Goal: Task Accomplishment & Management: Manage account settings

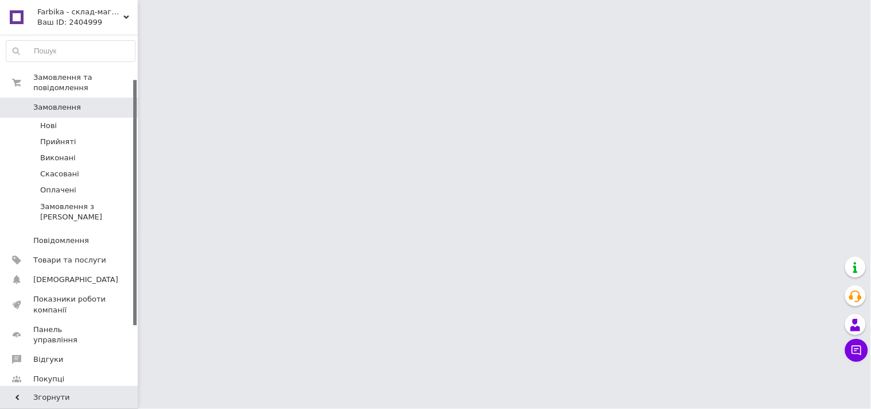
scroll to position [127, 0]
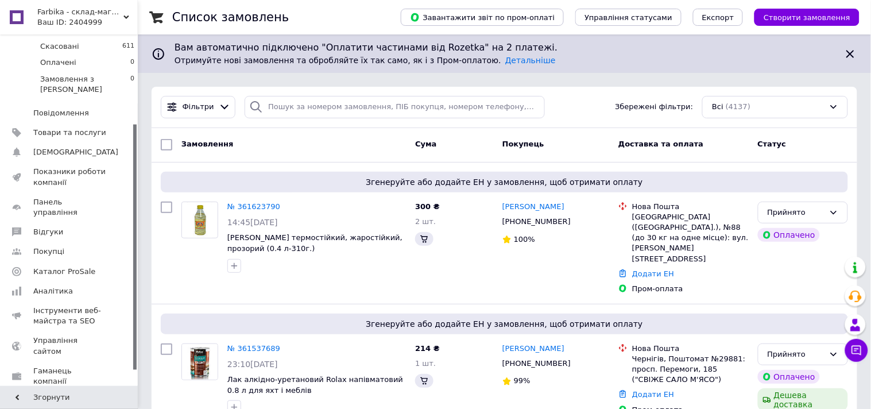
click at [64, 391] on link "Маркет" at bounding box center [70, 401] width 141 height 20
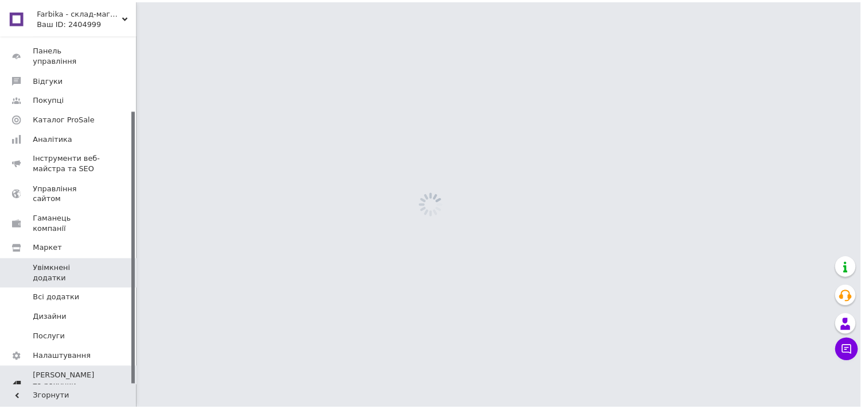
scroll to position [96, 0]
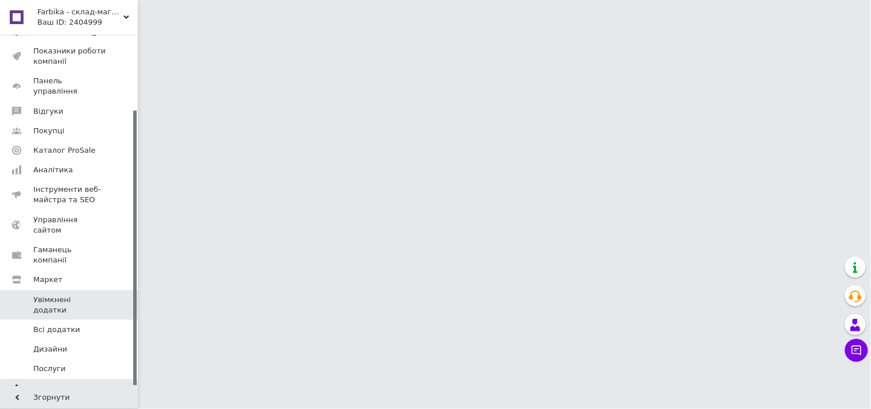
click at [62, 383] on span "Налаштування" at bounding box center [62, 388] width 59 height 10
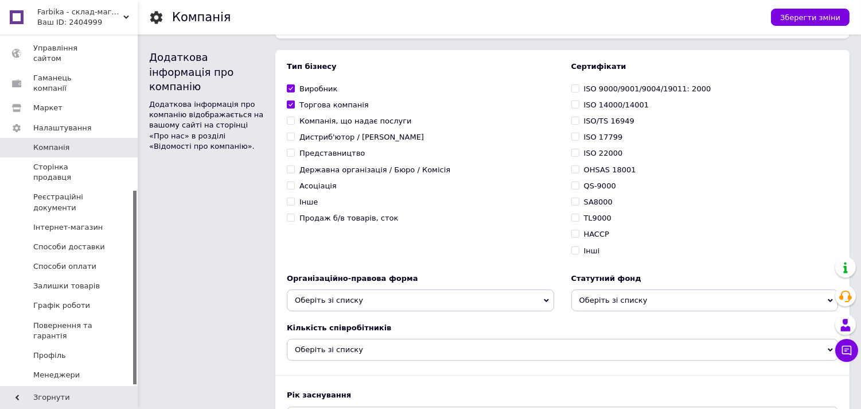
scroll to position [220, 0]
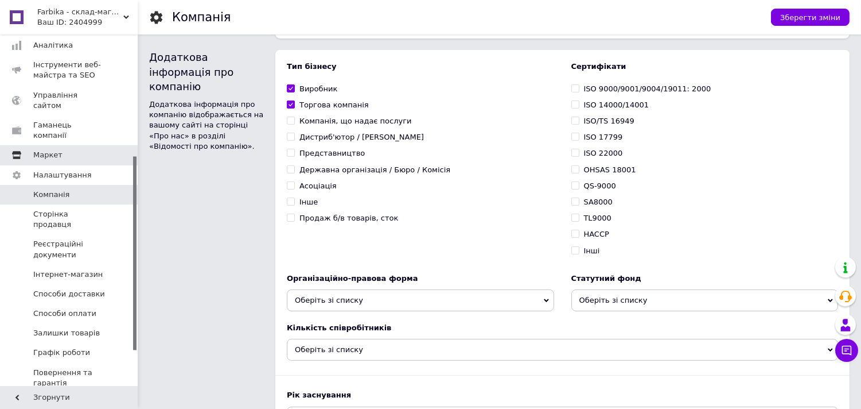
click at [45, 150] on span "Маркет" at bounding box center [47, 155] width 29 height 10
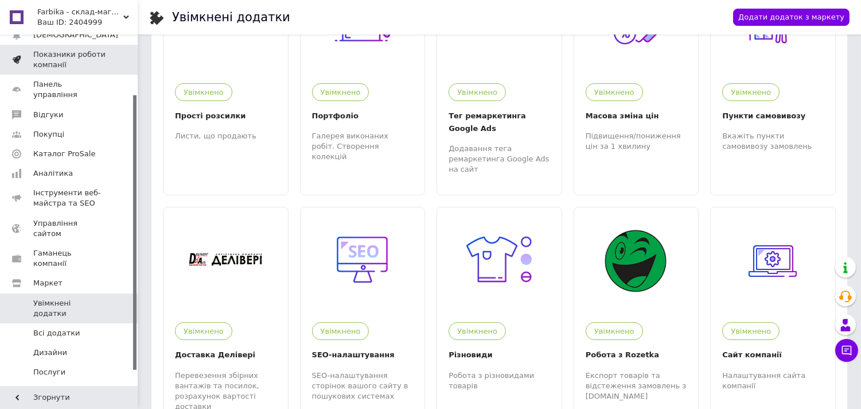
scroll to position [96, 0]
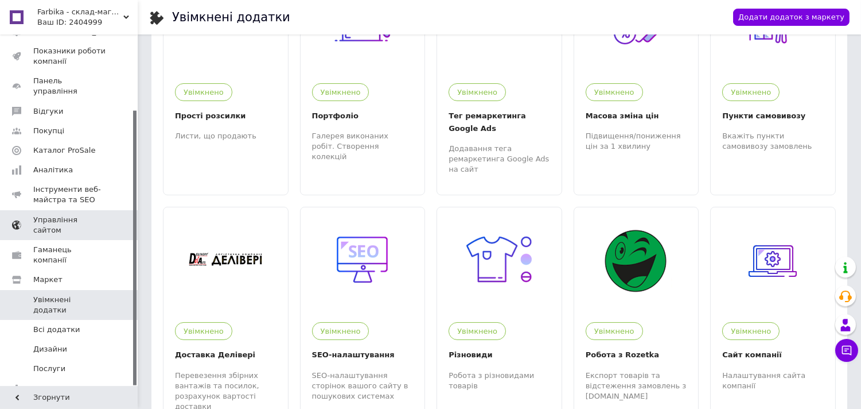
click at [47, 215] on span "Управління сайтом" at bounding box center [69, 225] width 73 height 21
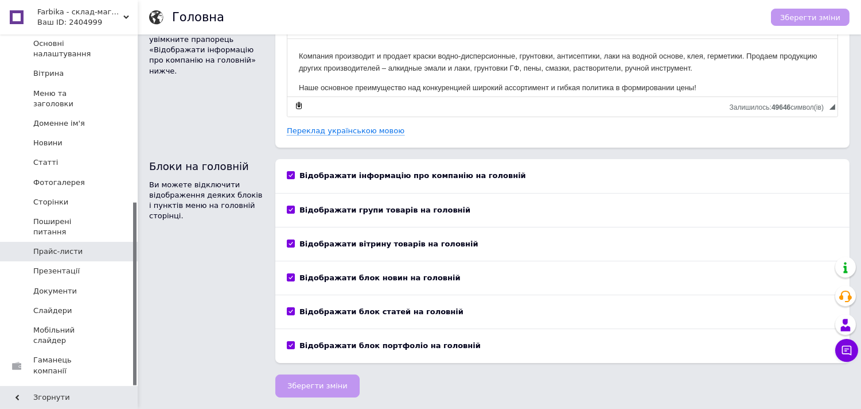
scroll to position [323, 0]
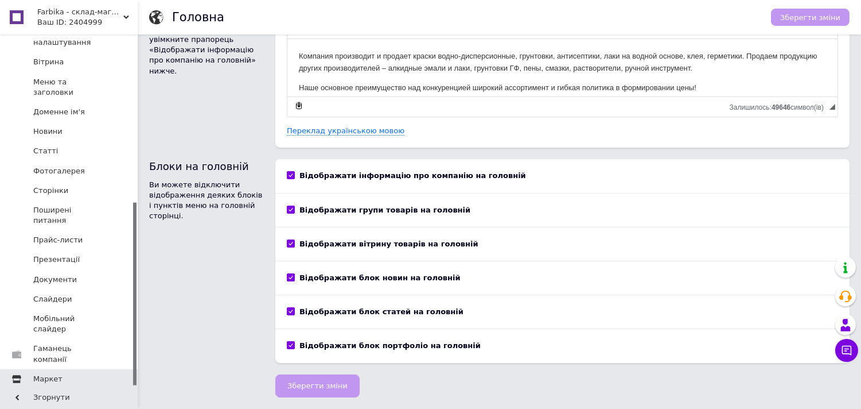
click at [42, 369] on link "Маркет" at bounding box center [70, 379] width 141 height 20
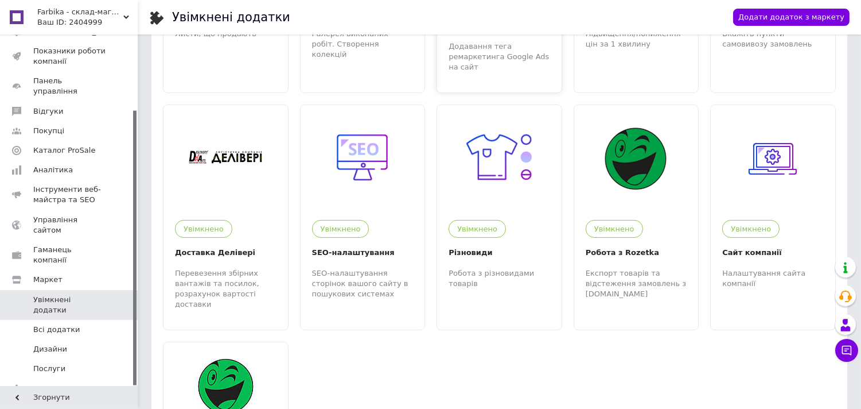
scroll to position [615, 0]
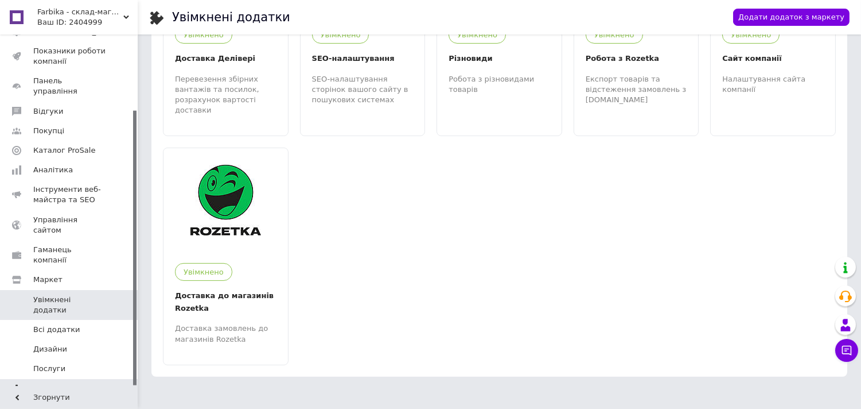
click at [70, 383] on span "Налаштування" at bounding box center [62, 388] width 59 height 10
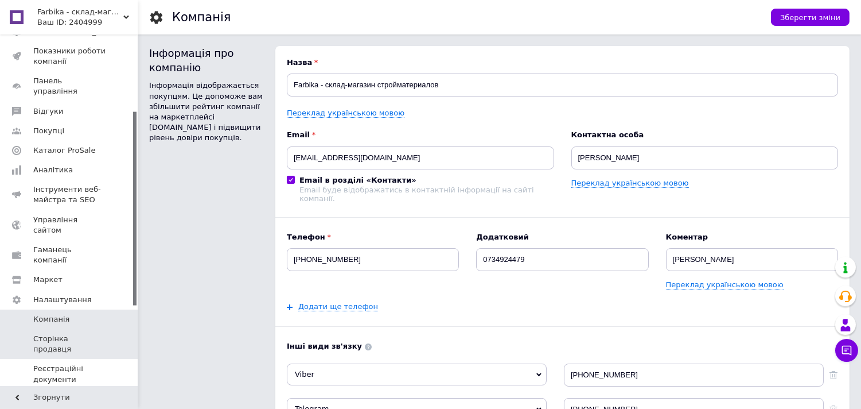
scroll to position [160, 0]
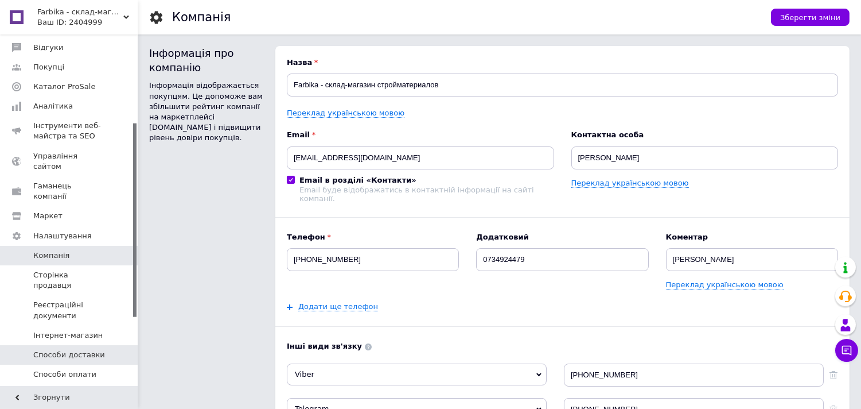
click at [102, 350] on span "Способи доставки" at bounding box center [69, 355] width 73 height 10
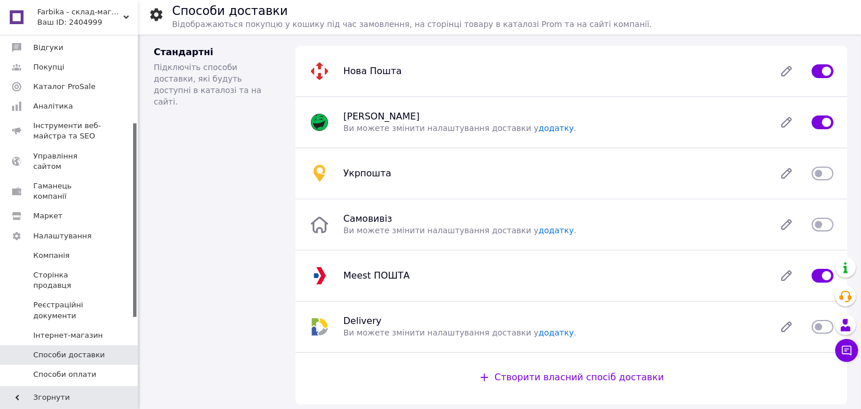
click at [828, 226] on input "checkbox" at bounding box center [823, 224] width 22 height 11
checkbox input "true"
click at [779, 71] on icon at bounding box center [786, 71] width 23 height 23
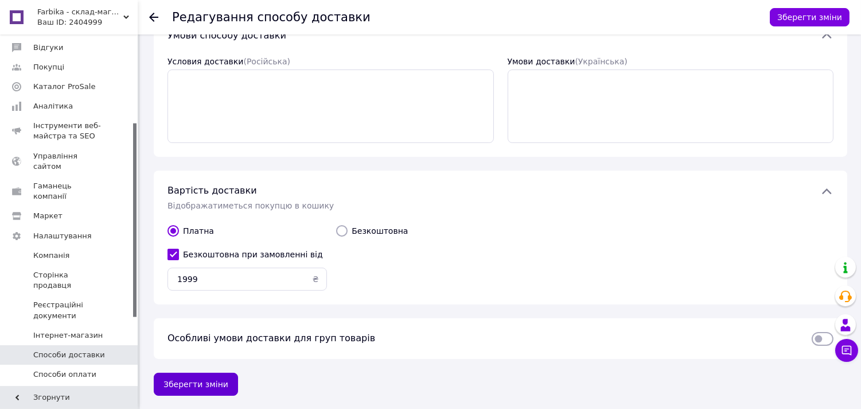
click at [175, 376] on button "Зберегти зміни" at bounding box center [196, 383] width 84 height 23
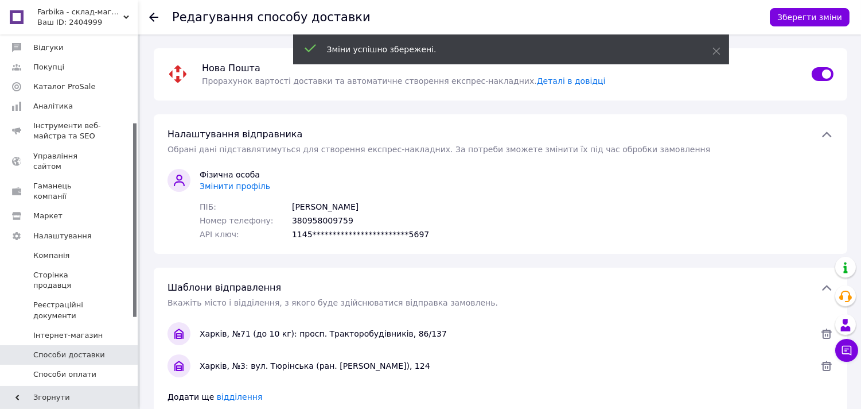
click at [152, 20] on use at bounding box center [153, 17] width 9 height 9
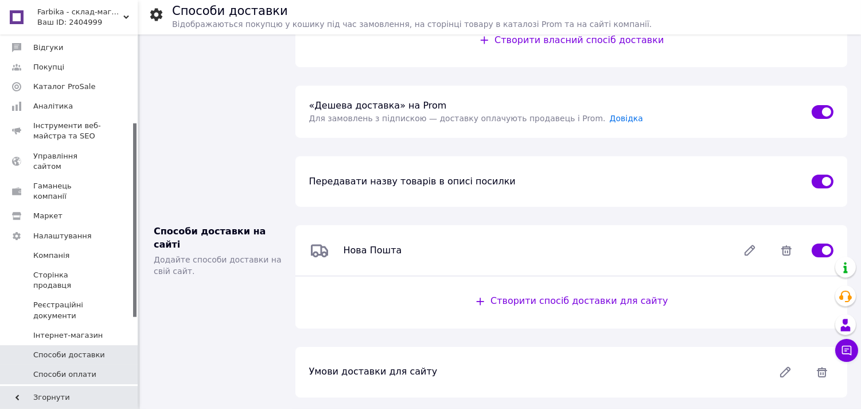
click at [104, 369] on span "Способи оплати" at bounding box center [69, 374] width 73 height 10
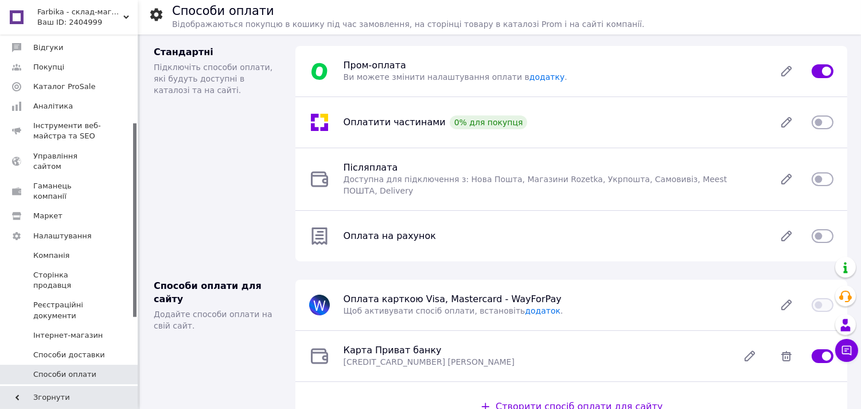
click at [467, 124] on div "0% для покупця" at bounding box center [489, 122] width 78 height 14
click at [829, 173] on input "checkbox" at bounding box center [823, 178] width 22 height 11
checkbox input "true"
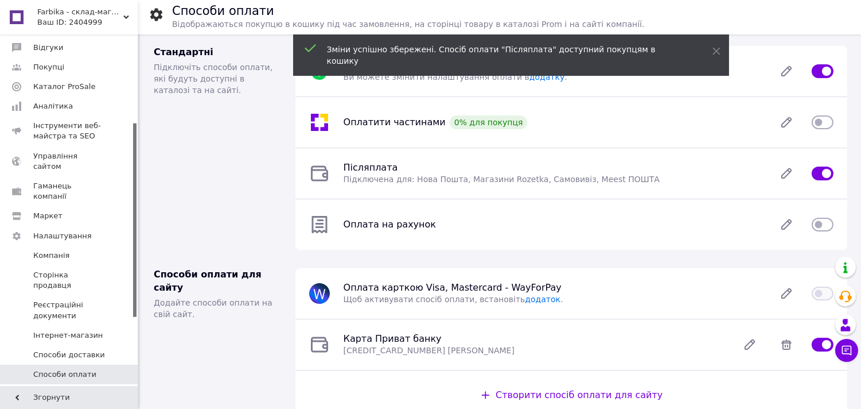
click at [821, 231] on div at bounding box center [823, 225] width 22 height 14
click at [824, 226] on input "checkbox" at bounding box center [823, 224] width 22 height 11
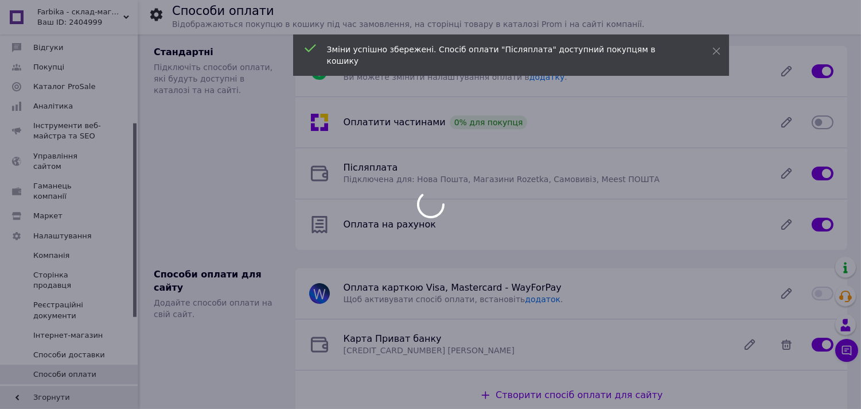
checkbox input "false"
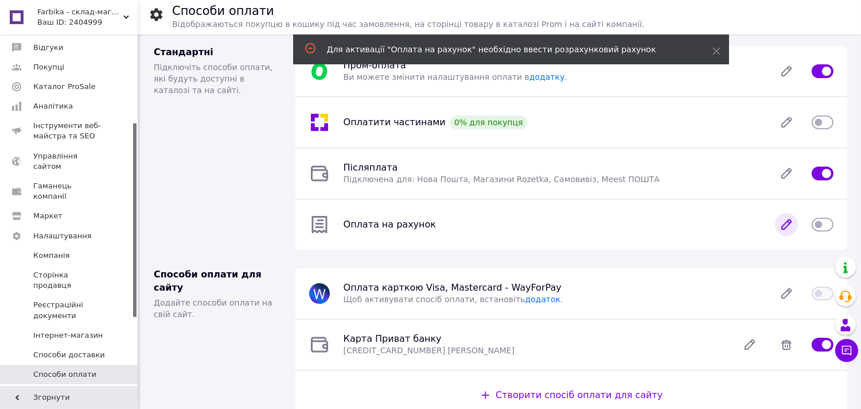
click at [784, 231] on icon at bounding box center [786, 224] width 23 height 23
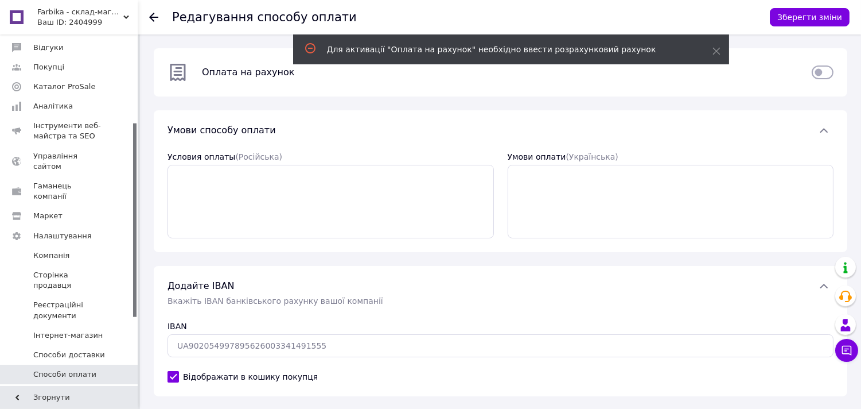
click at [158, 19] on div at bounding box center [160, 17] width 23 height 34
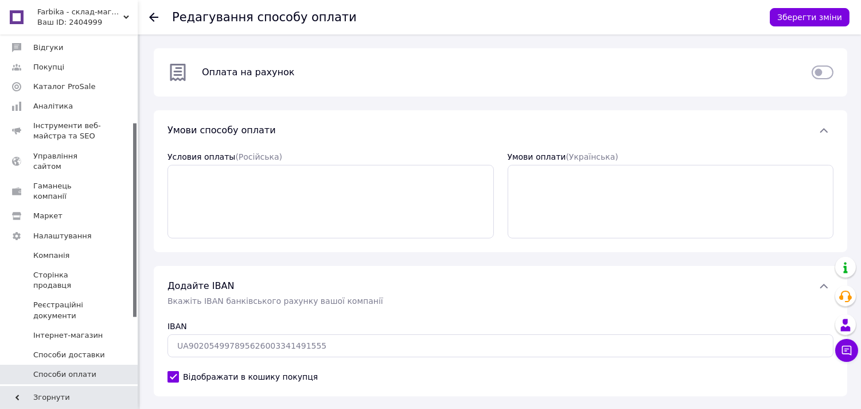
click at [153, 16] on icon at bounding box center [153, 17] width 9 height 9
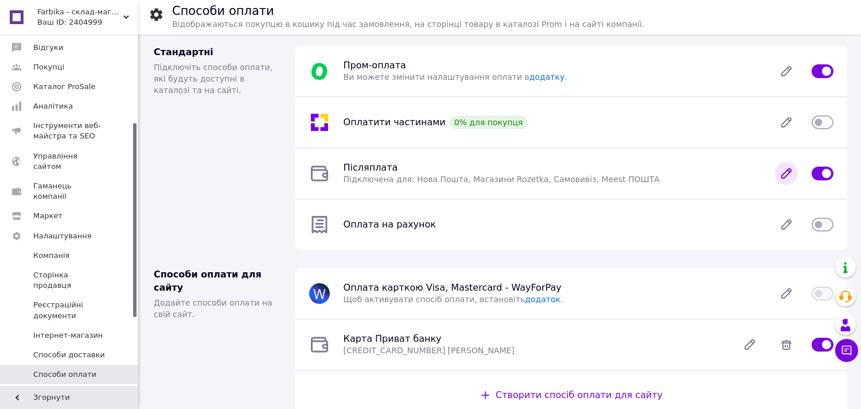
click at [783, 164] on icon at bounding box center [786, 173] width 23 height 23
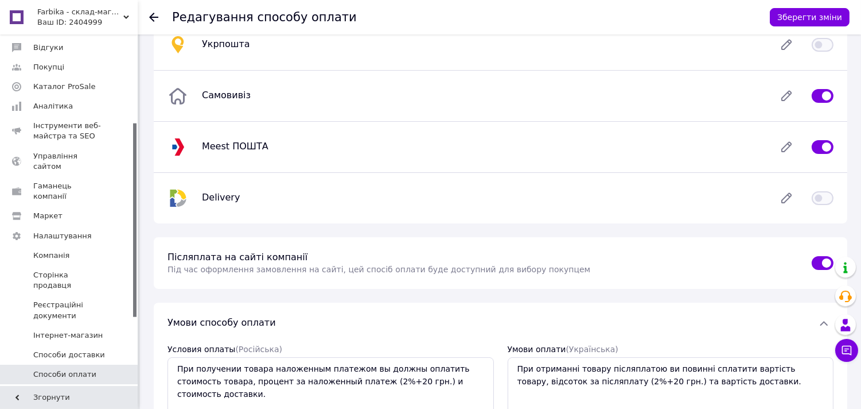
scroll to position [255, 0]
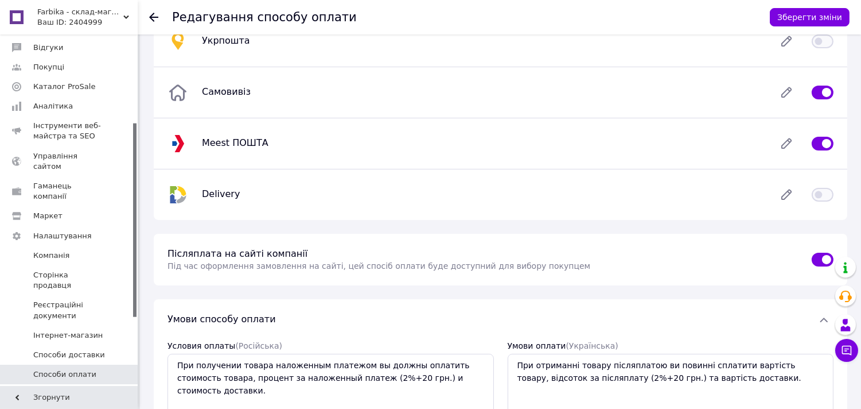
click at [173, 192] on icon at bounding box center [173, 190] width 7 height 9
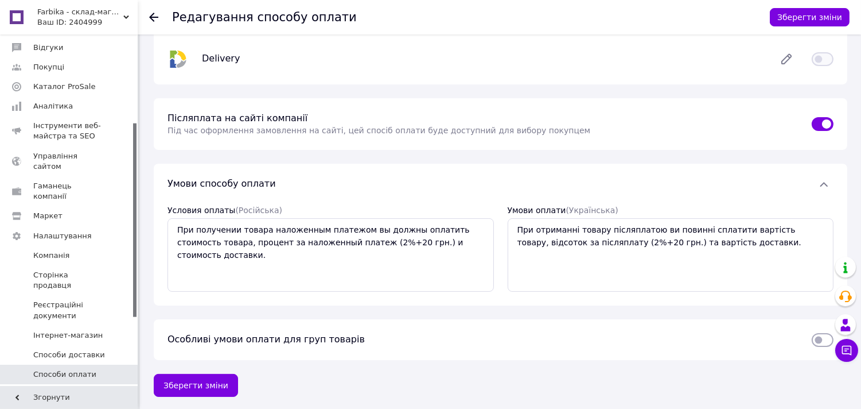
scroll to position [392, 0]
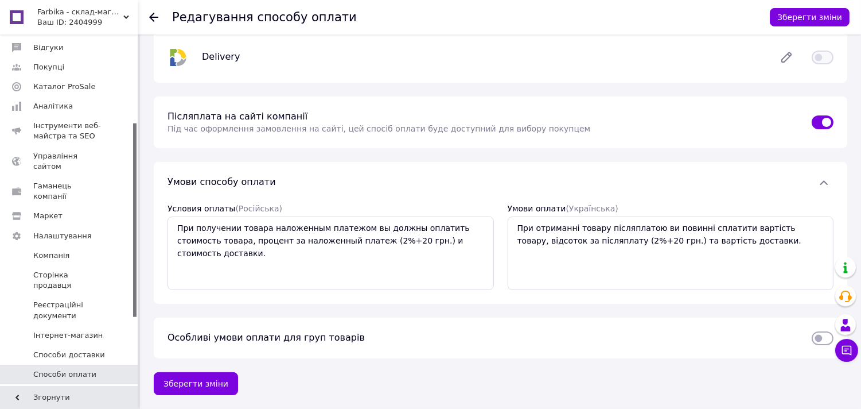
click at [205, 398] on div "Редагування способу оплати Зберегти зміни Післяплата  Підключена для: Нова Пошт…" at bounding box center [500, 25] width 721 height 766
click at [208, 382] on button "Зберегти зміни" at bounding box center [196, 383] width 84 height 23
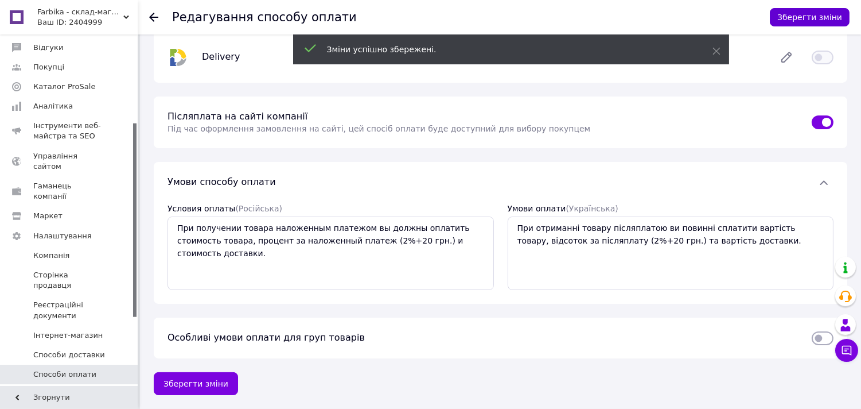
click at [836, 18] on button "Зберегти зміни" at bounding box center [810, 17] width 80 height 18
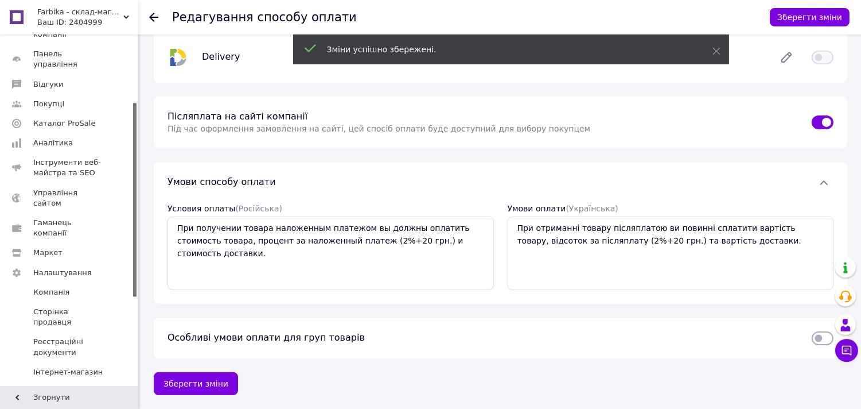
scroll to position [0, 0]
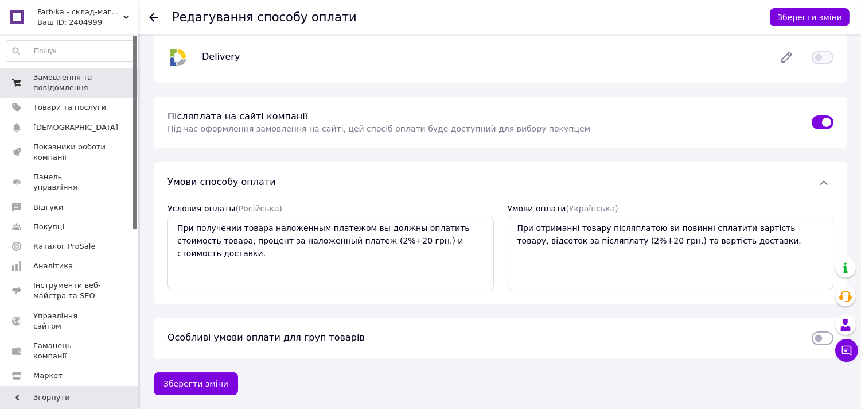
click at [56, 91] on span "Замовлення та повідомлення" at bounding box center [69, 82] width 73 height 21
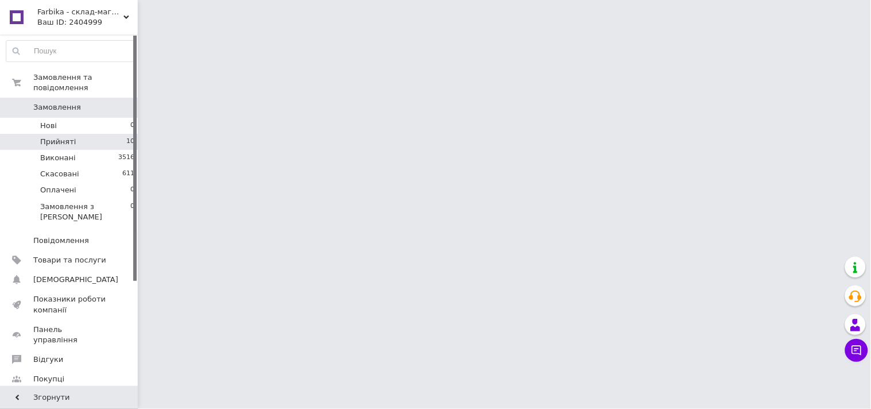
click at [81, 135] on li "Прийняті 10" at bounding box center [70, 142] width 141 height 16
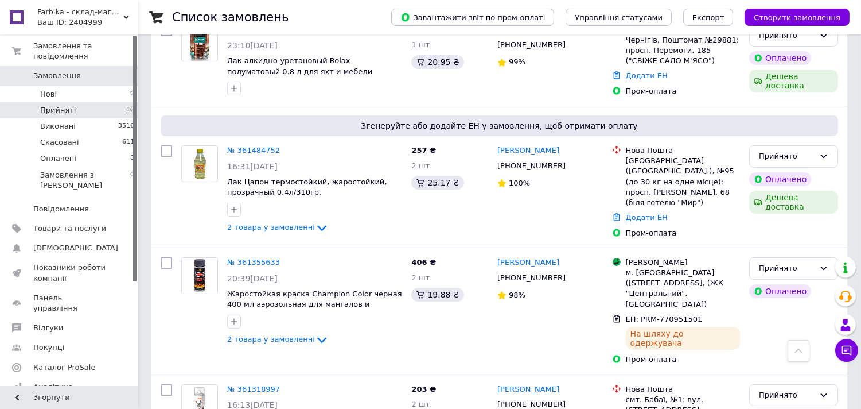
scroll to position [150, 0]
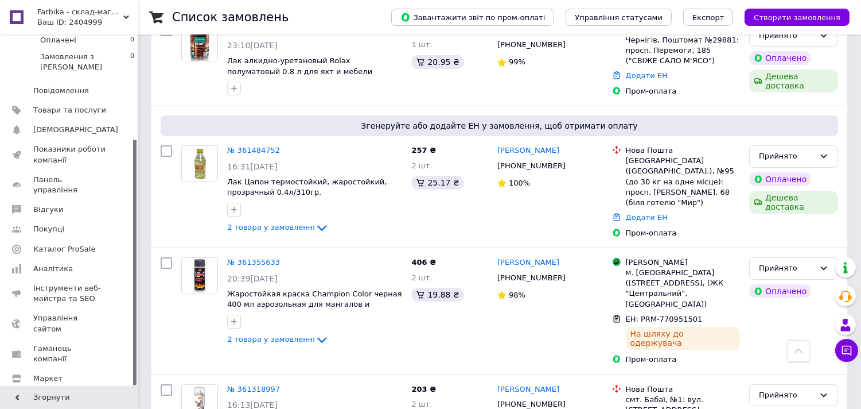
click at [50, 393] on span "Налаштування" at bounding box center [62, 398] width 59 height 10
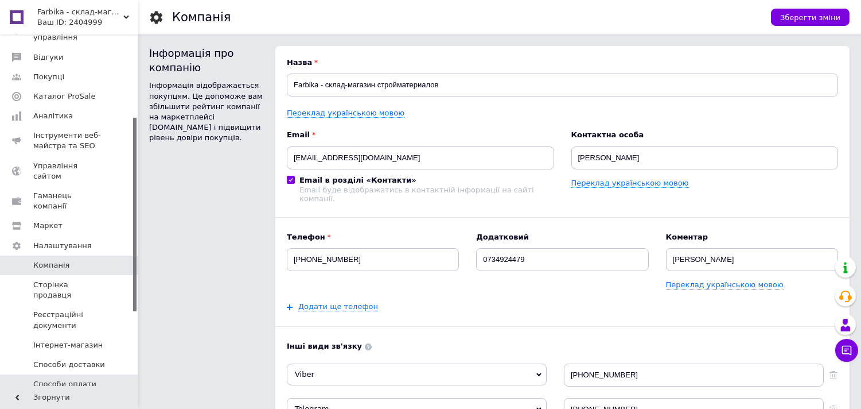
click at [40, 379] on span "Способи оплати" at bounding box center [64, 384] width 63 height 10
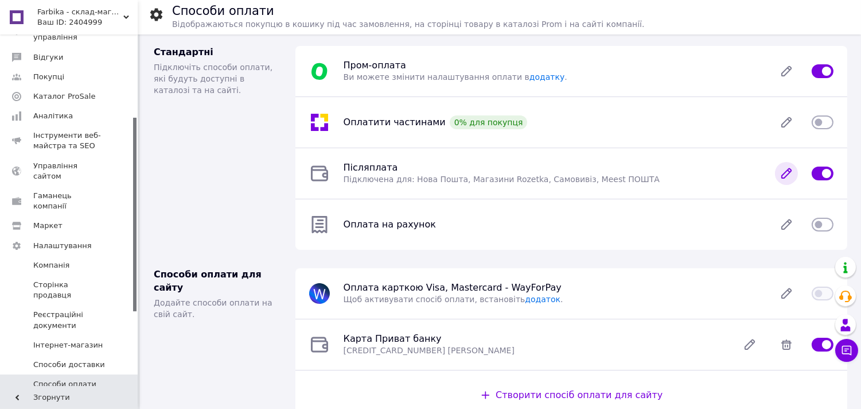
click at [783, 181] on icon at bounding box center [786, 173] width 23 height 23
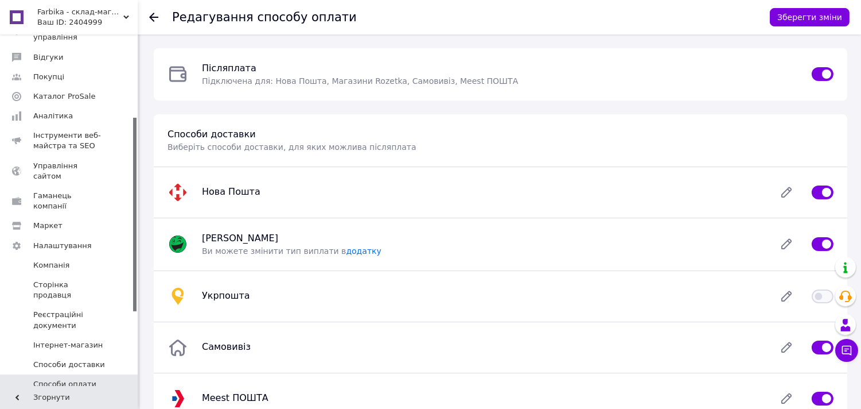
drag, startPoint x: 451, startPoint y: 125, endPoint x: 343, endPoint y: 123, distance: 108.5
click at [343, 123] on div "Способи доставки Виберіть способи доставки, для яких можлива післяплата" at bounding box center [501, 140] width 694 height 52
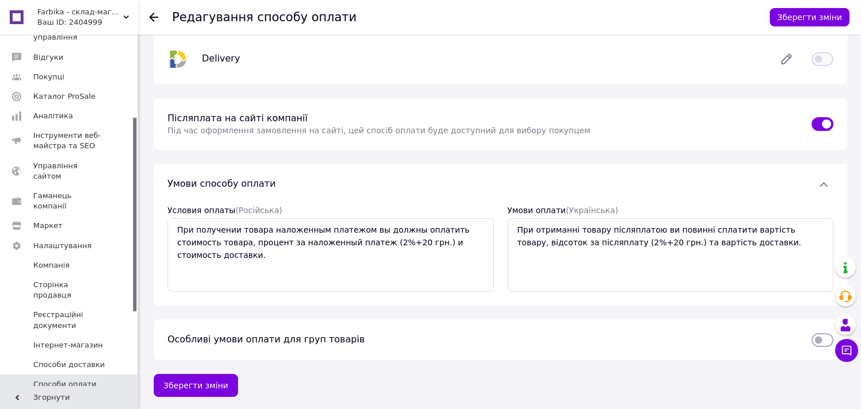
scroll to position [392, 0]
